Goal: Navigation & Orientation: Find specific page/section

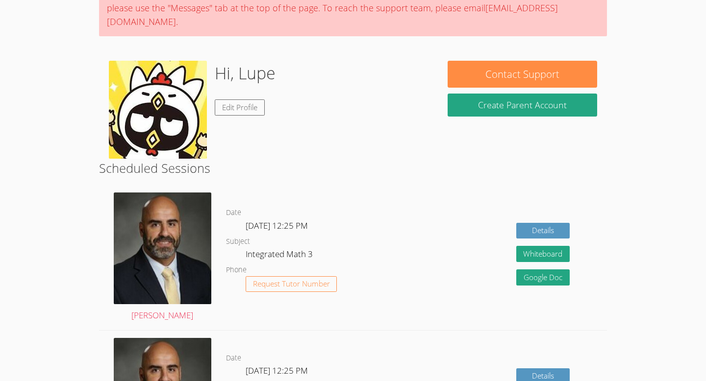
scroll to position [99, 0]
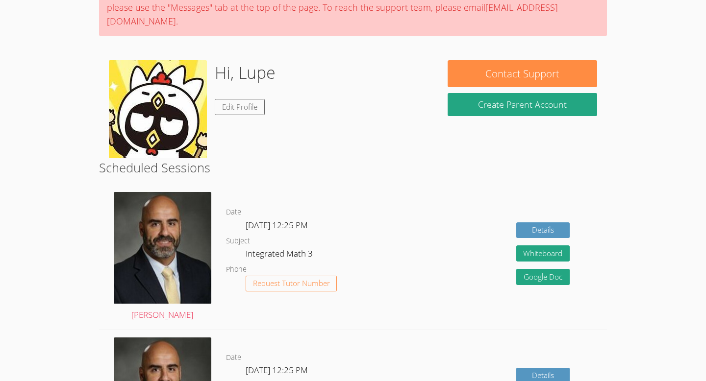
click at [240, 116] on div "Hi, Lupe Edit Profile" at bounding box center [245, 109] width 61 height 98
click at [234, 111] on link "Edit Profile" at bounding box center [240, 107] width 50 height 16
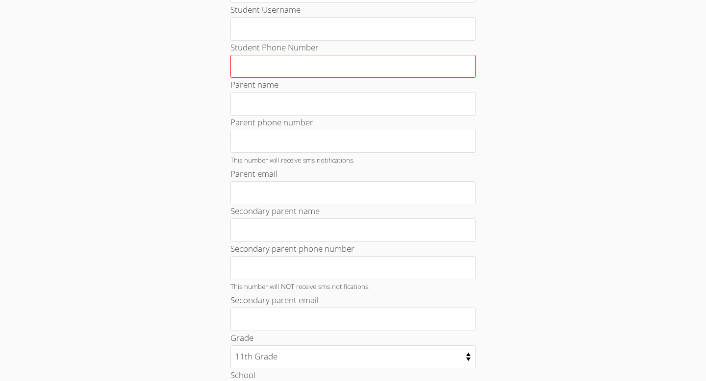
scroll to position [163, 0]
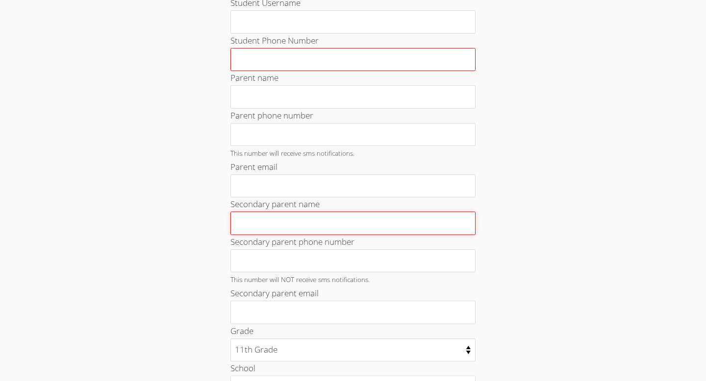
click at [316, 213] on input "Secondary parent name" at bounding box center [352, 224] width 245 height 24
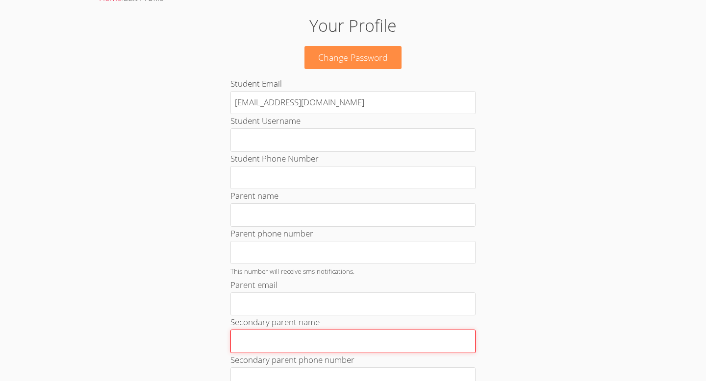
scroll to position [0, 0]
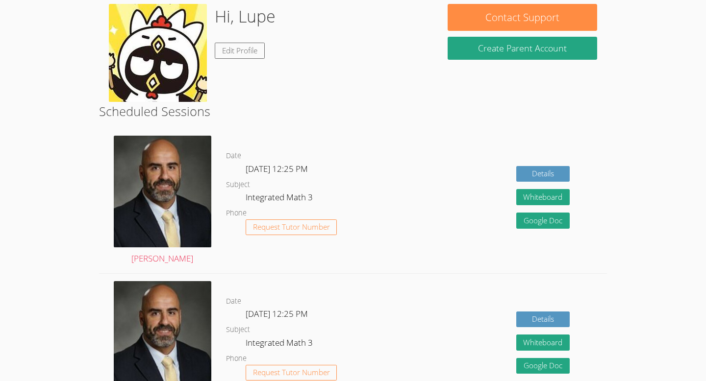
scroll to position [156, 0]
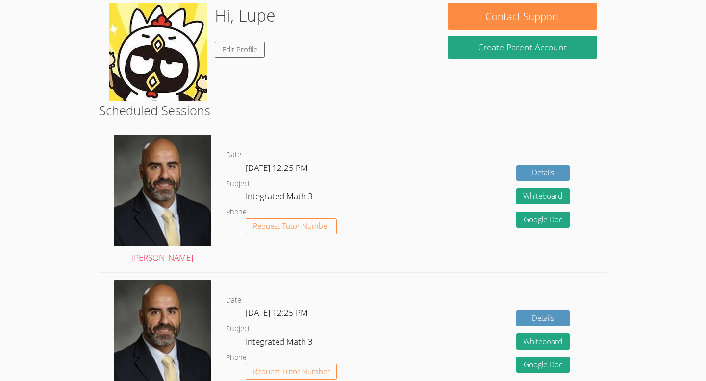
click at [180, 69] on img at bounding box center [158, 52] width 98 height 98
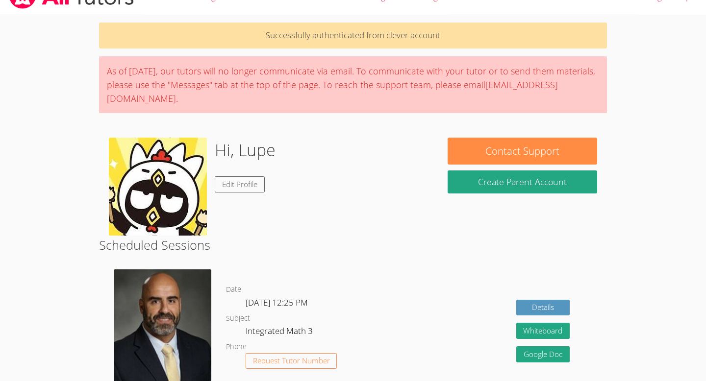
scroll to position [0, 0]
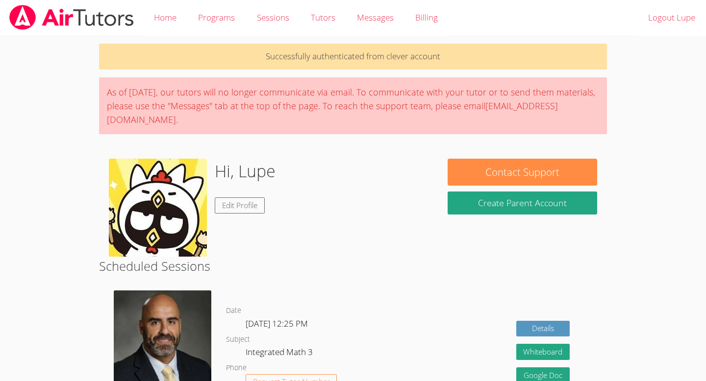
click at [248, 57] on p "Successfully authenticated from clever account" at bounding box center [353, 57] width 508 height 26
click at [175, 13] on link "Home" at bounding box center [165, 18] width 44 height 36
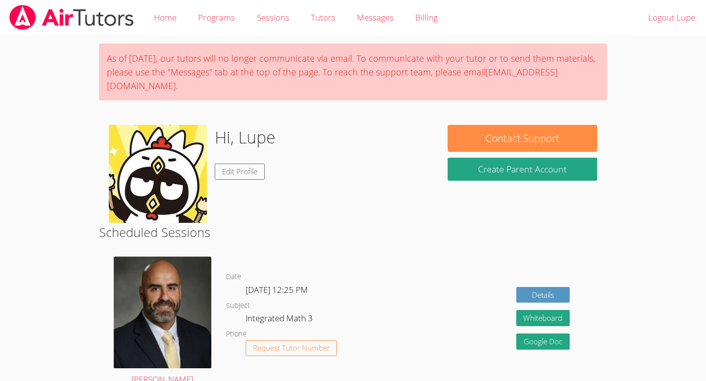
click at [162, 232] on h2 "Scheduled Sessions" at bounding box center [353, 232] width 508 height 19
click at [162, 191] on img at bounding box center [158, 174] width 98 height 98
click at [228, 168] on link "Edit Profile" at bounding box center [240, 172] width 50 height 16
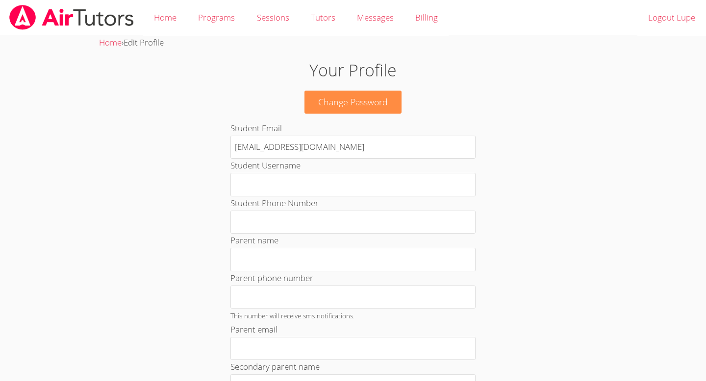
click at [354, 60] on h1 "Your Profile" at bounding box center [352, 70] width 381 height 25
click at [353, 79] on h1 "Your Profile" at bounding box center [352, 70] width 381 height 25
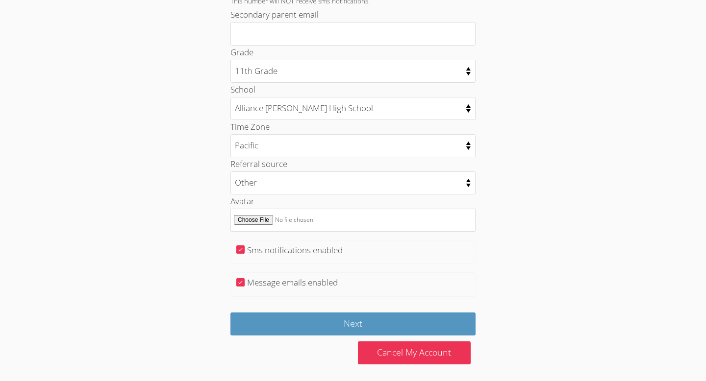
scroll to position [441, 0]
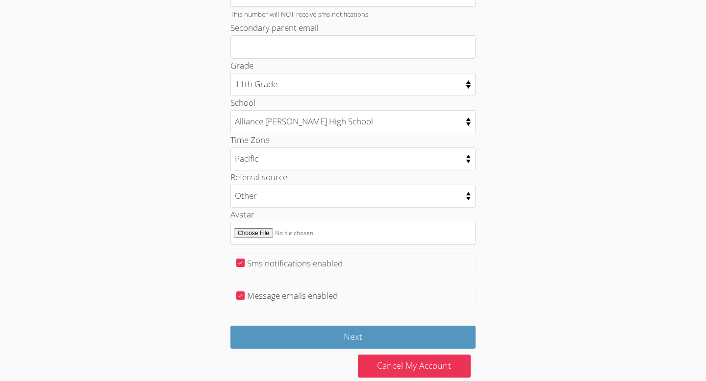
scroll to position [428, 0]
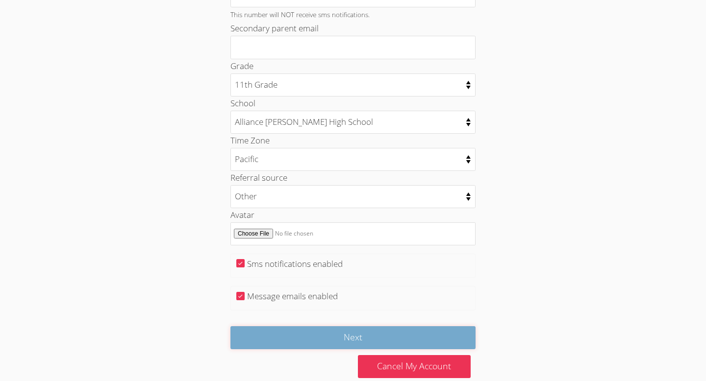
click at [251, 344] on input "Next" at bounding box center [352, 338] width 245 height 23
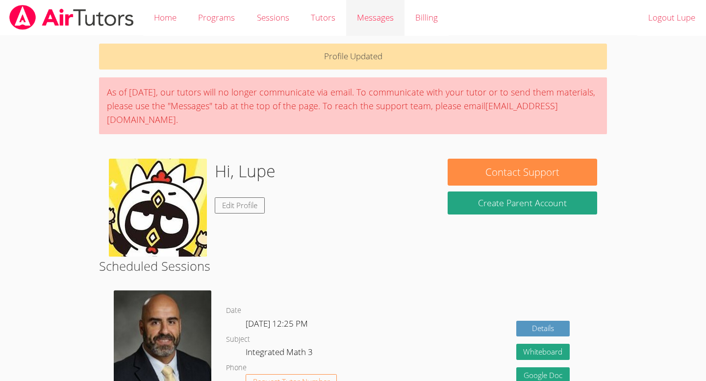
click at [357, 14] on span "Messages" at bounding box center [375, 17] width 37 height 11
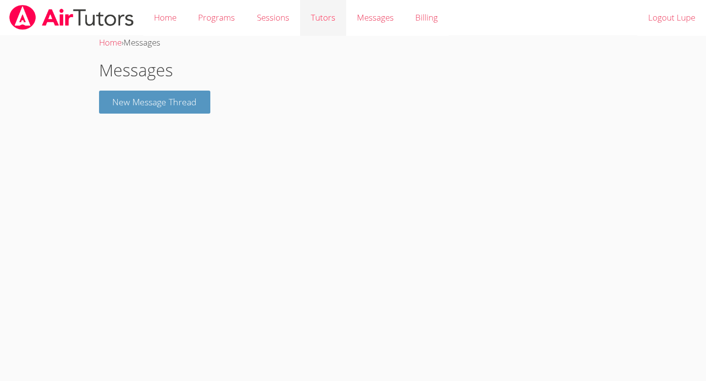
click at [331, 15] on link "Tutors" at bounding box center [323, 18] width 46 height 36
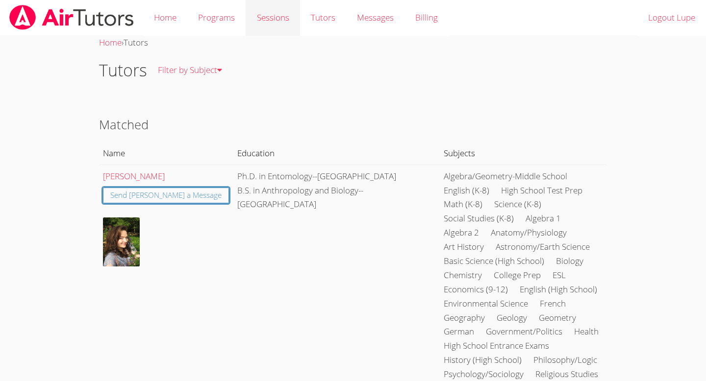
click at [279, 15] on link "Sessions" at bounding box center [273, 18] width 54 height 36
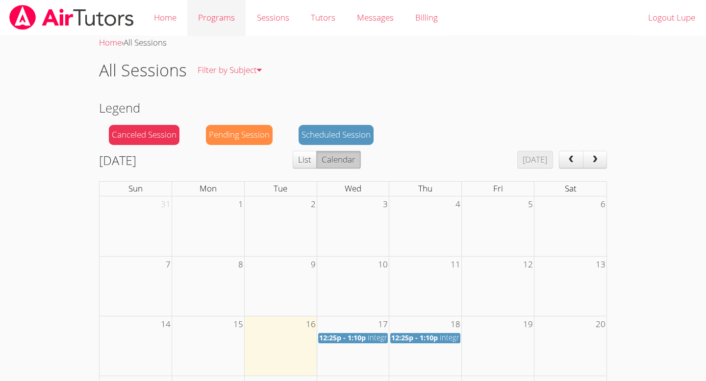
click at [230, 21] on link "Programs" at bounding box center [216, 18] width 58 height 36
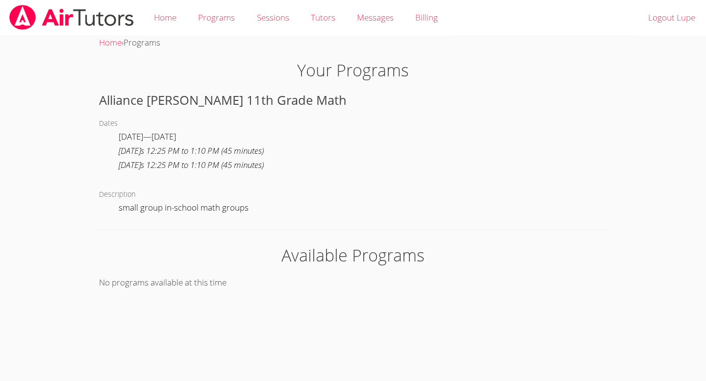
click at [76, 27] on img at bounding box center [71, 17] width 127 height 25
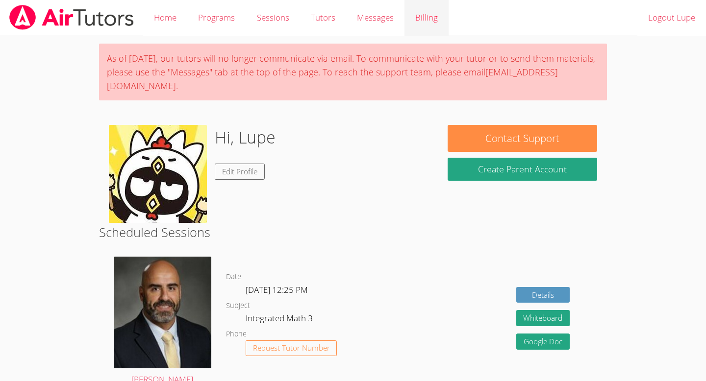
click at [426, 29] on link "Billing" at bounding box center [427, 18] width 44 height 36
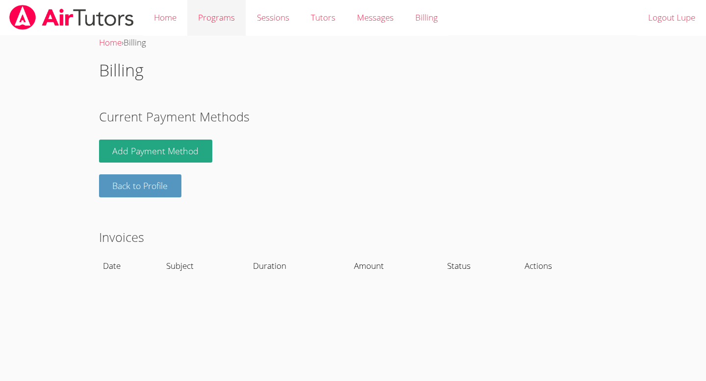
click at [245, 18] on link "Programs" at bounding box center [216, 18] width 58 height 36
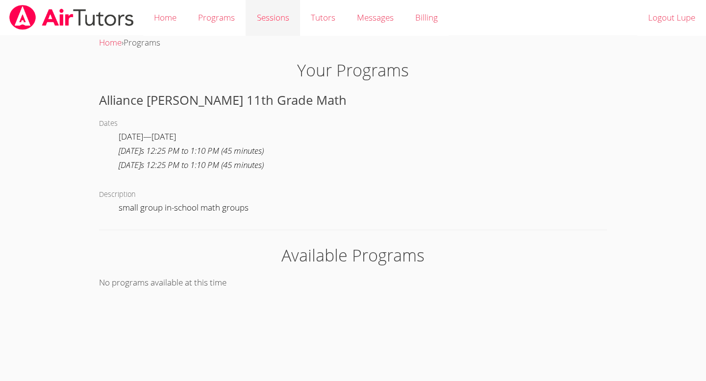
click at [261, 20] on link "Sessions" at bounding box center [273, 18] width 54 height 36
